Goal: Navigation & Orientation: Go to known website

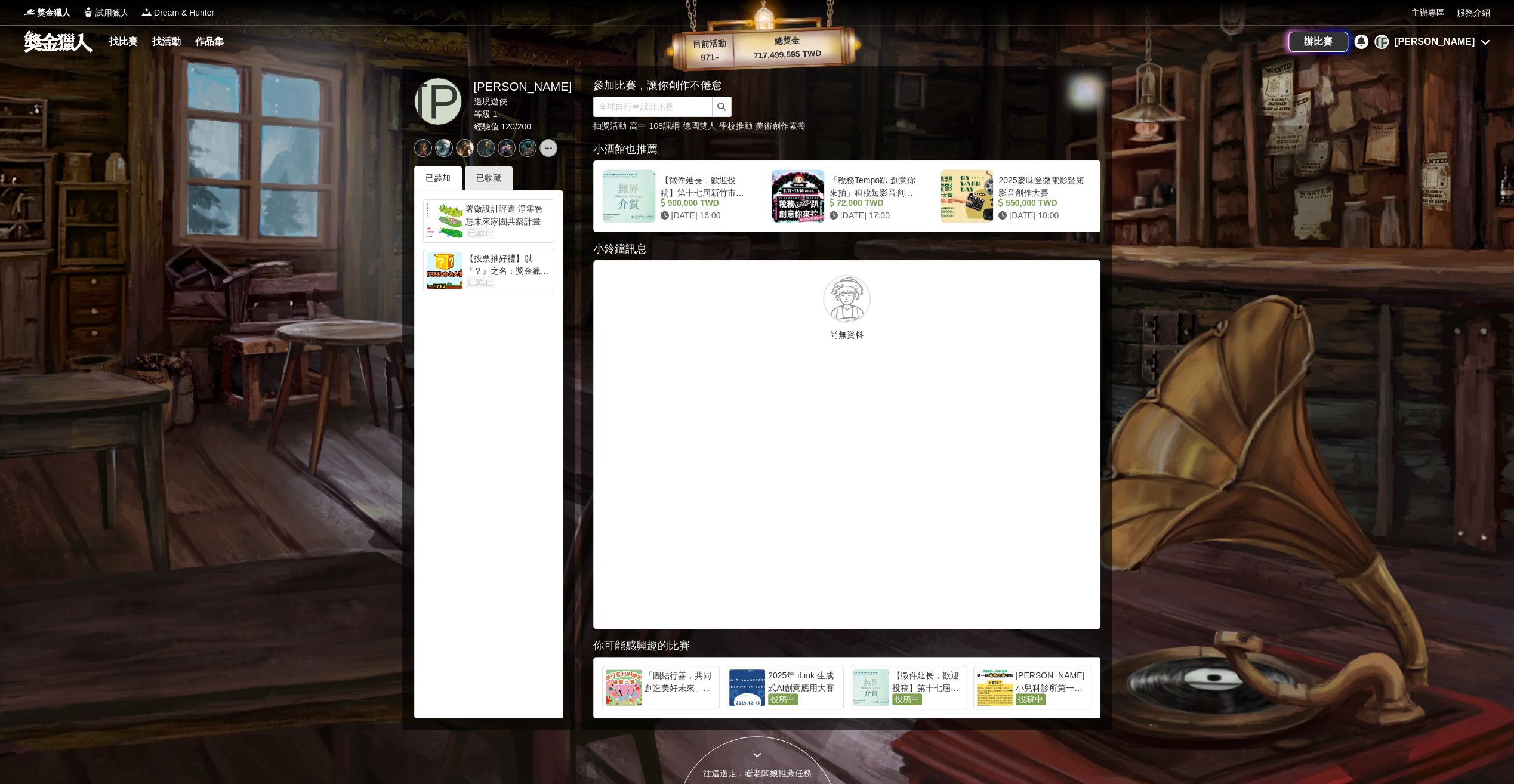
click at [1467, 44] on div "[PERSON_NAME]" at bounding box center [1435, 42] width 80 height 14
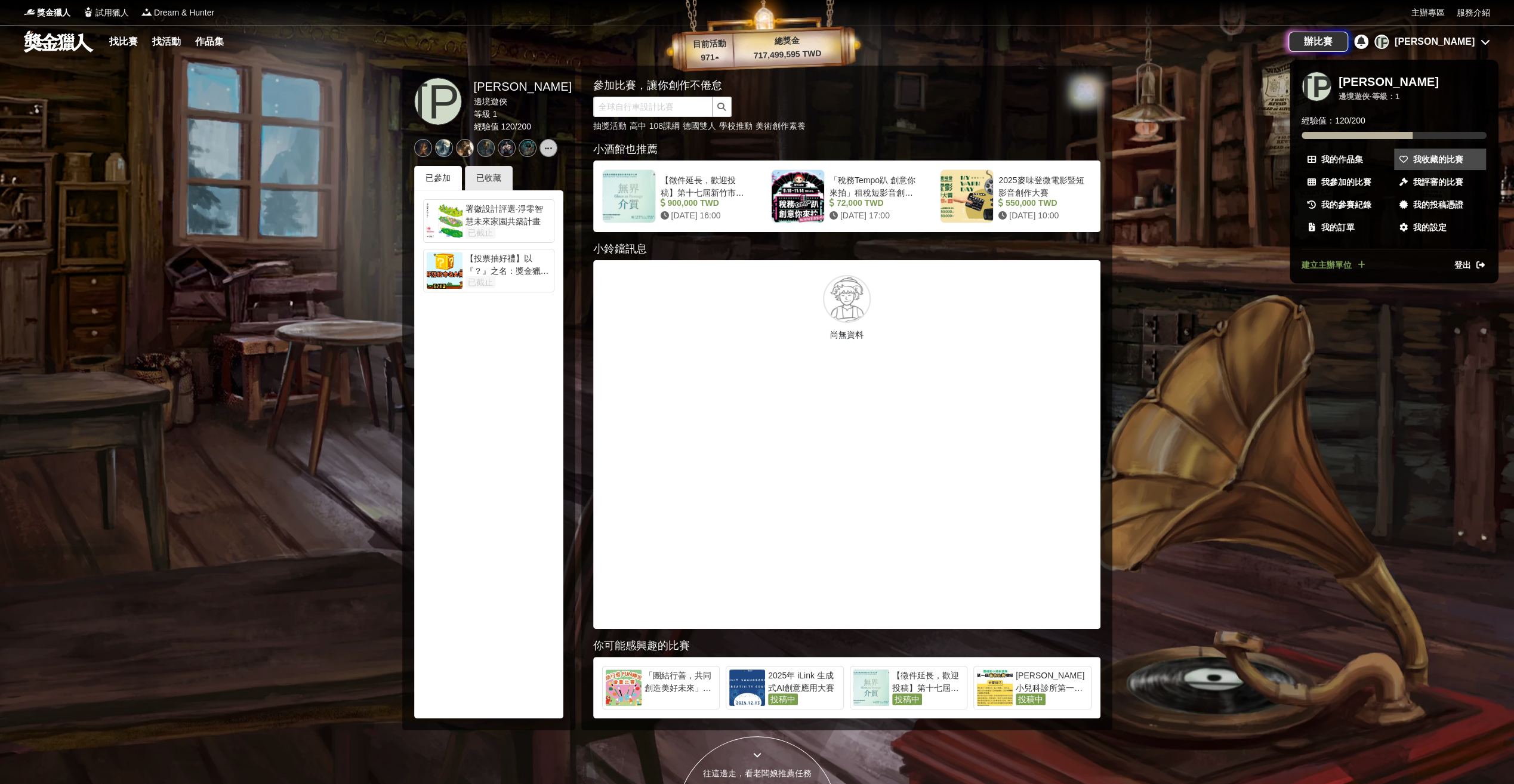
click at [1443, 160] on span "我收藏的比賽" at bounding box center [1438, 160] width 50 height 13
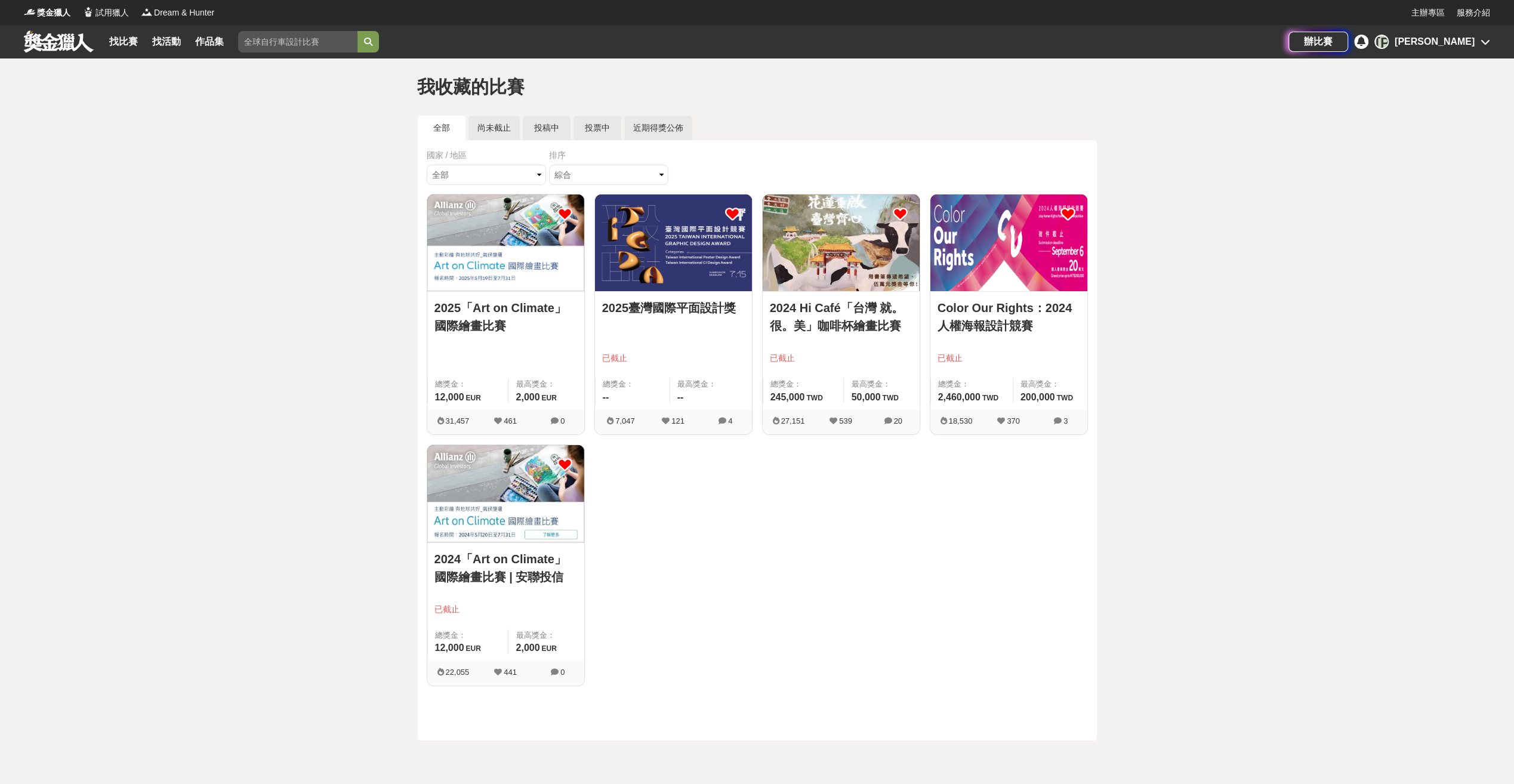
click at [525, 309] on link "2025「Art on Climate」國際繪畫比賽" at bounding box center [505, 317] width 143 height 36
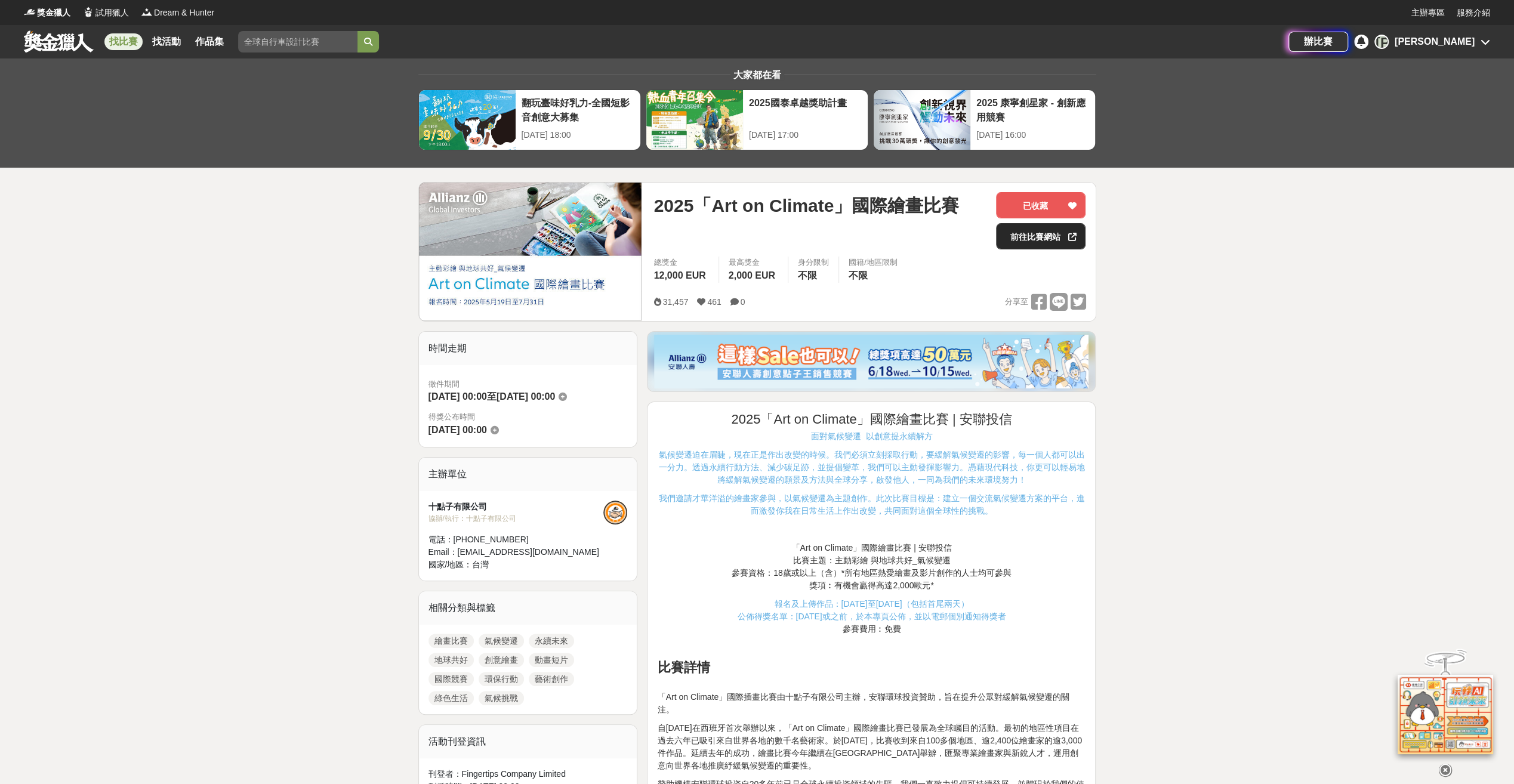
click at [1022, 236] on link "前往比賽網站" at bounding box center [1041, 236] width 90 height 26
